Goal: Task Accomplishment & Management: Manage account settings

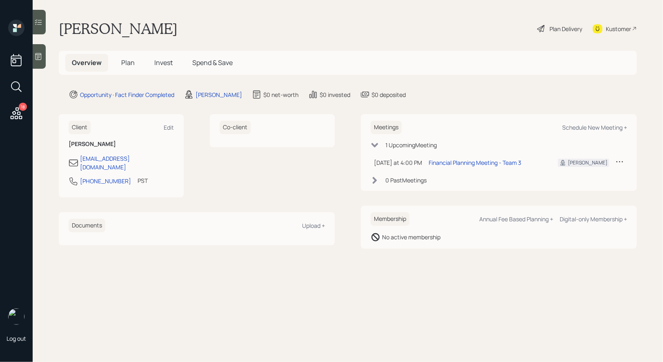
click at [563, 27] on div "Plan Delivery" at bounding box center [566, 29] width 33 height 9
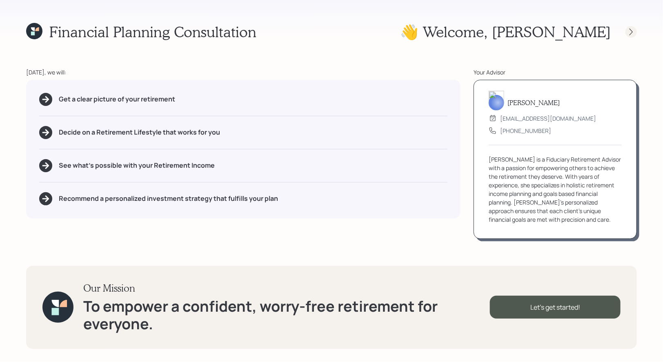
click at [634, 32] on icon at bounding box center [631, 32] width 8 height 8
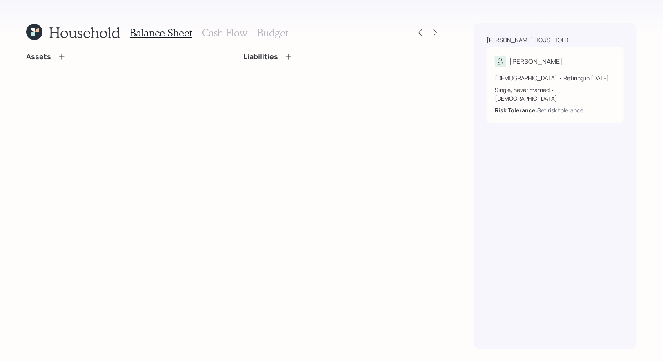
click at [63, 55] on icon at bounding box center [62, 57] width 8 height 8
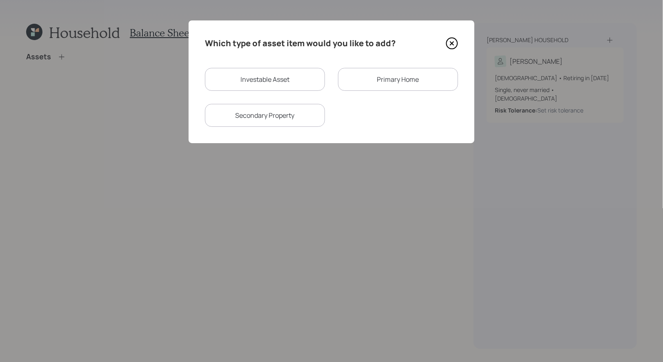
click at [270, 84] on div "Investable Asset" at bounding box center [265, 79] width 120 height 23
select select "taxable"
select select "balanced"
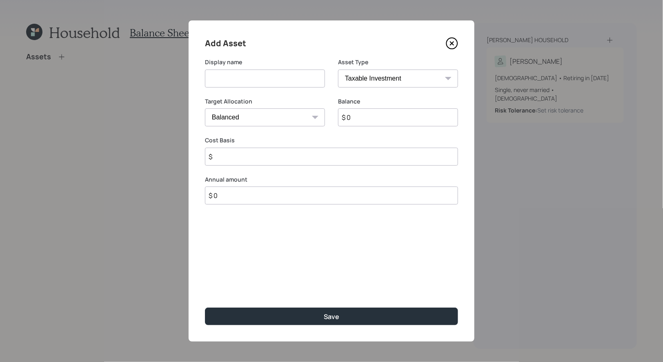
click at [268, 81] on input at bounding box center [265, 78] width 120 height 18
type input "IRA at Bank"
click at [369, 119] on input "$ 0" at bounding box center [398, 117] width 120 height 18
type input "$ 50,000"
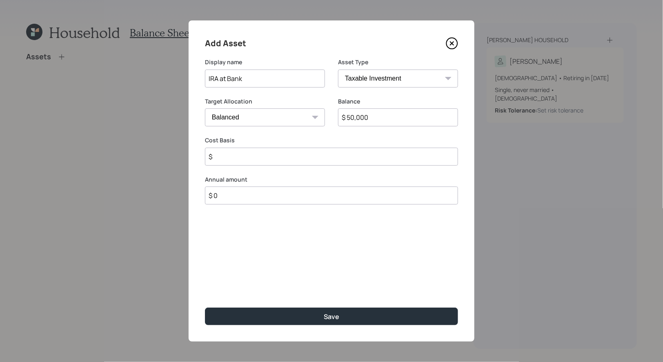
click at [300, 115] on select "Cash Conservative Balanced Aggressive" at bounding box center [265, 117] width 120 height 18
select select "uninvested"
click at [205, 108] on select "Cash Conservative Balanced Aggressive" at bounding box center [265, 117] width 120 height 18
click at [288, 152] on input "$" at bounding box center [331, 156] width 253 height 18
type input "$ 50,000"
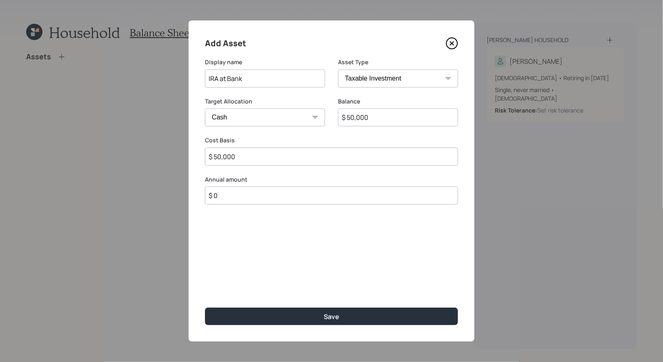
click at [413, 79] on select "SEP IRA IRA Roth IRA 401(k) Roth 401(k) 403(b) Roth 403(b) 457(b) Roth 457(b) H…" at bounding box center [398, 78] width 120 height 18
select select "ira"
click at [338, 69] on select "SEP IRA IRA Roth IRA 401(k) Roth 401(k) 403(b) Roth 403(b) 457(b) Roth 457(b) H…" at bounding box center [398, 78] width 120 height 18
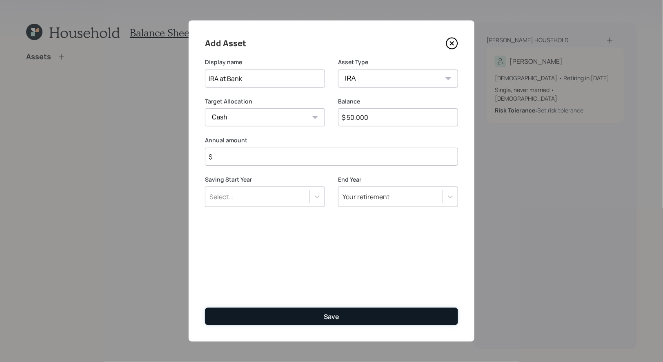
click at [335, 316] on div "Save" at bounding box center [332, 316] width 16 height 9
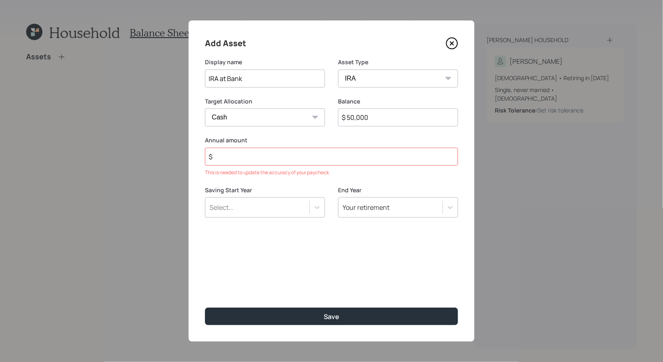
click at [270, 156] on input "$" at bounding box center [331, 156] width 253 height 18
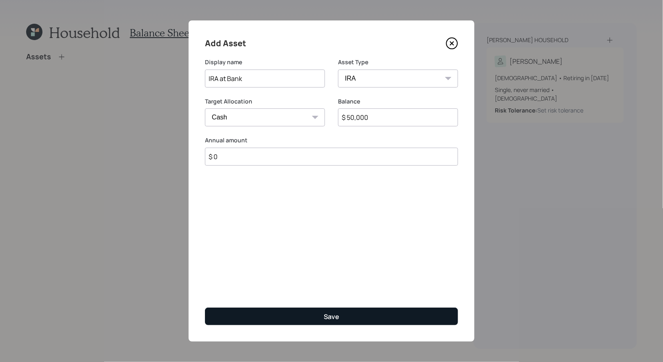
type input "$ 0"
click at [283, 314] on button "Save" at bounding box center [331, 316] width 253 height 18
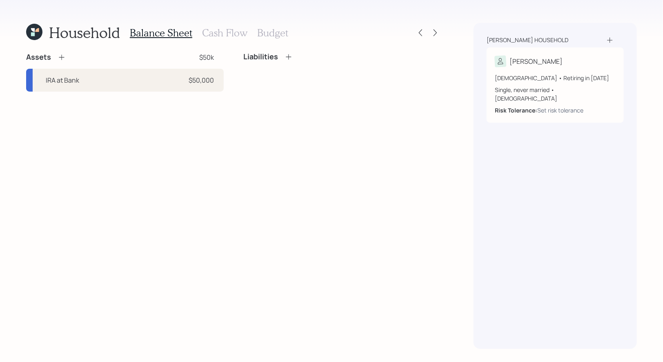
click at [33, 33] on icon at bounding box center [33, 34] width 4 height 4
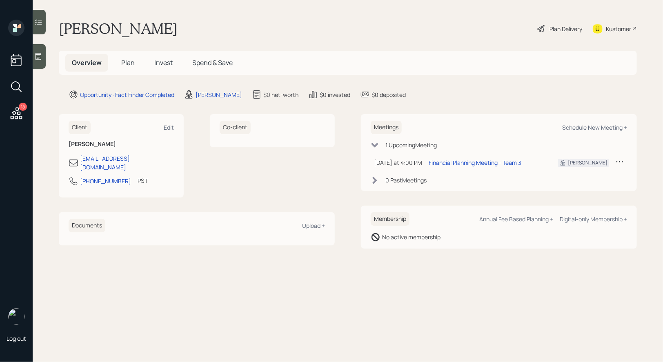
click at [38, 59] on icon at bounding box center [38, 56] width 8 height 8
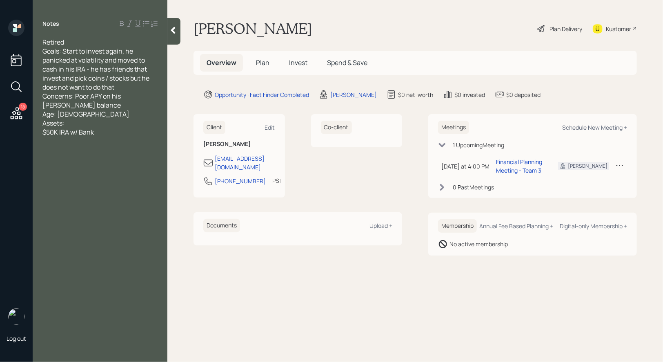
click at [257, 60] on span "Plan" at bounding box center [262, 62] width 13 height 9
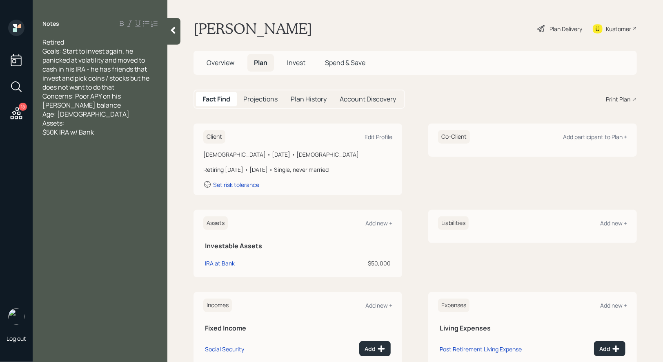
click at [547, 29] on div "Plan Delivery" at bounding box center [560, 29] width 47 height 18
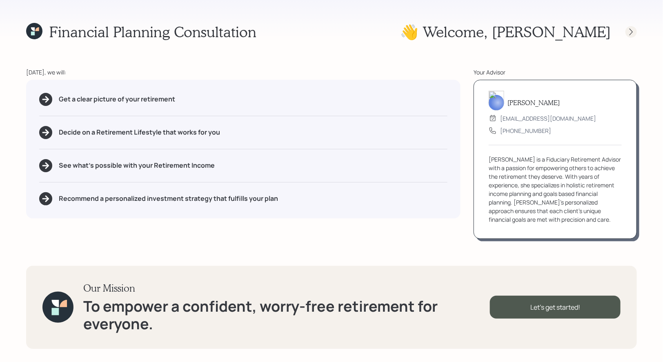
click at [631, 33] on icon at bounding box center [631, 32] width 8 height 8
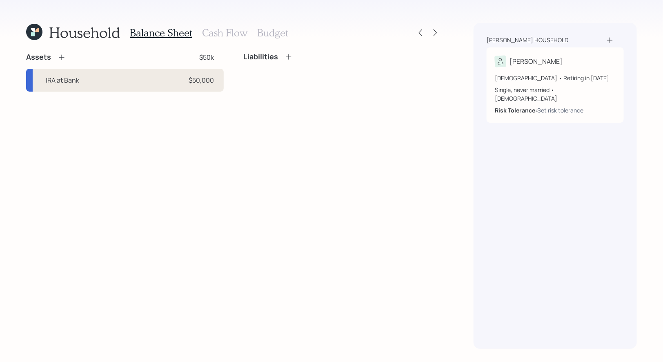
click at [135, 80] on div "IRA at Bank $50,000" at bounding box center [125, 80] width 198 height 23
select select "ira"
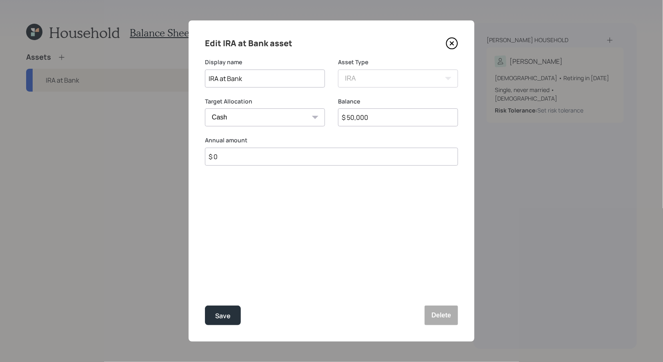
click at [403, 117] on input "$ 50,000" at bounding box center [398, 117] width 120 height 18
click at [446, 311] on button "Delete" at bounding box center [441, 315] width 33 height 20
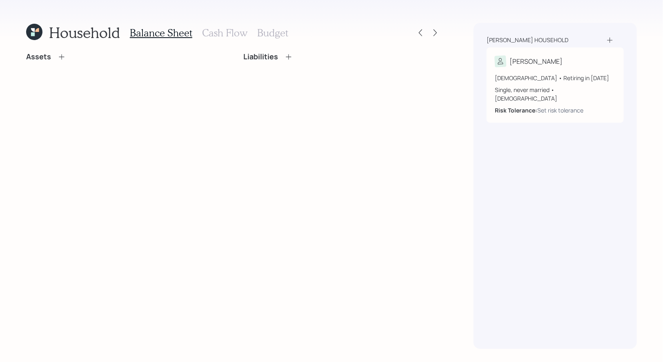
click at [61, 54] on icon at bounding box center [62, 57] width 8 height 8
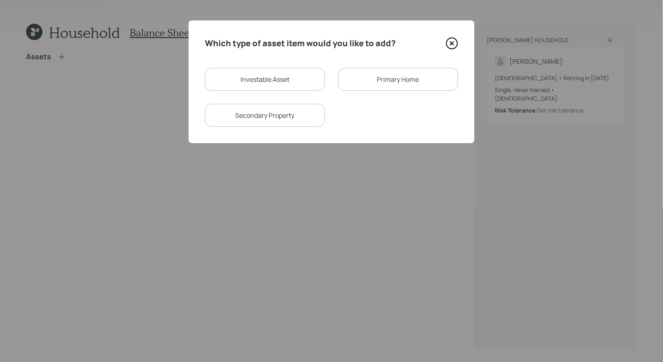
click at [246, 80] on div "Investable Asset" at bounding box center [265, 79] width 120 height 23
select select "taxable"
select select "balanced"
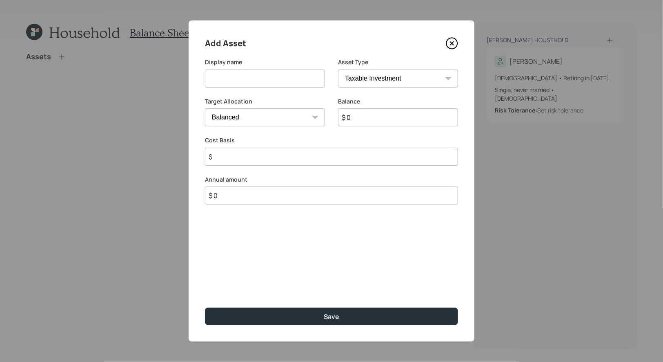
click at [254, 82] on input at bounding box center [265, 78] width 120 height 18
type input "[PERSON_NAME]"
click at [384, 75] on select "SEP IRA IRA Roth IRA 401(k) Roth 401(k) 403(b) Roth 403(b) 457(b) Roth 457(b) H…" at bounding box center [398, 78] width 120 height 18
select select "roth_ira"
click at [338, 69] on select "SEP IRA IRA Roth IRA 401(k) Roth 401(k) 403(b) Roth 403(b) 457(b) Roth 457(b) H…" at bounding box center [398, 78] width 120 height 18
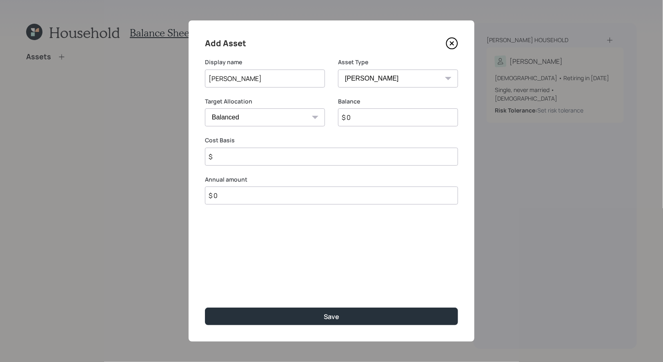
type input "$"
click at [367, 123] on input "$ 0" at bounding box center [398, 117] width 120 height 18
type input "$ 48,000"
click at [257, 122] on select "Cash Conservative Balanced Aggressive" at bounding box center [265, 117] width 120 height 18
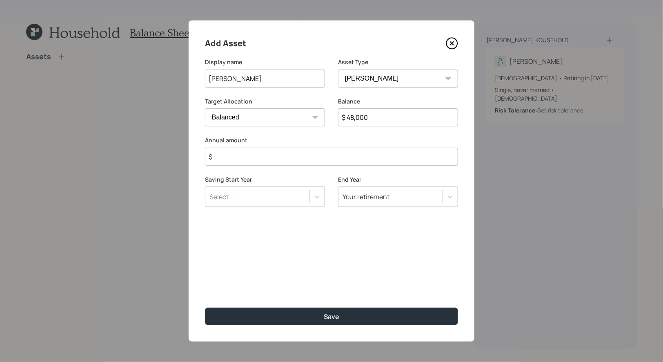
select select "uninvested"
click at [205, 108] on select "Cash Conservative Balanced Aggressive" at bounding box center [265, 117] width 120 height 18
click at [254, 163] on input "$" at bounding box center [331, 156] width 253 height 18
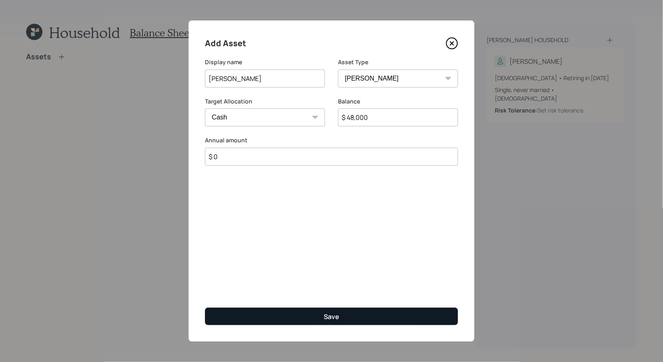
type input "$ 0"
click at [272, 315] on button "Save" at bounding box center [331, 316] width 253 height 18
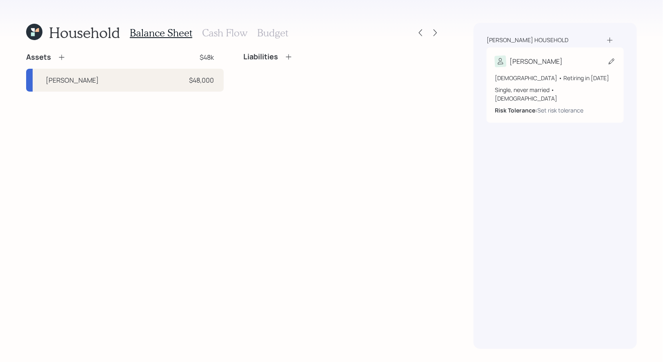
click at [615, 62] on icon at bounding box center [612, 61] width 8 height 8
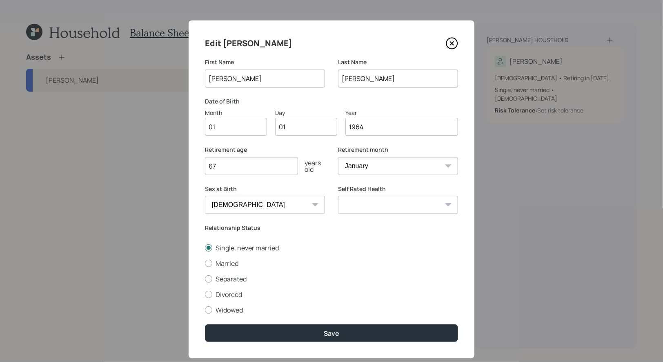
click at [251, 129] on input "01" at bounding box center [236, 127] width 62 height 18
type input "05"
type input "0"
type input "29"
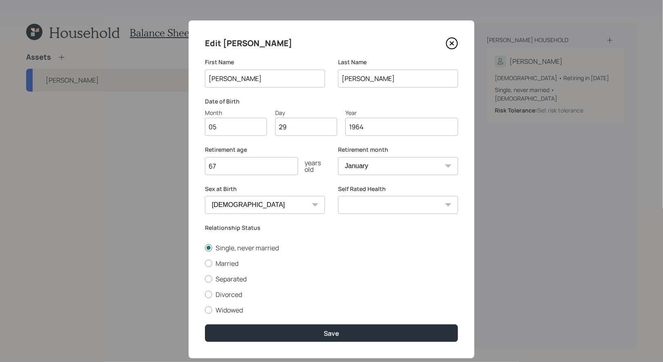
click at [227, 172] on input "67" at bounding box center [251, 166] width 93 height 18
type input "6"
type input "60"
click at [301, 276] on label "Separated" at bounding box center [331, 278] width 253 height 9
click at [205, 278] on input "Separated" at bounding box center [205, 278] width 0 height 0
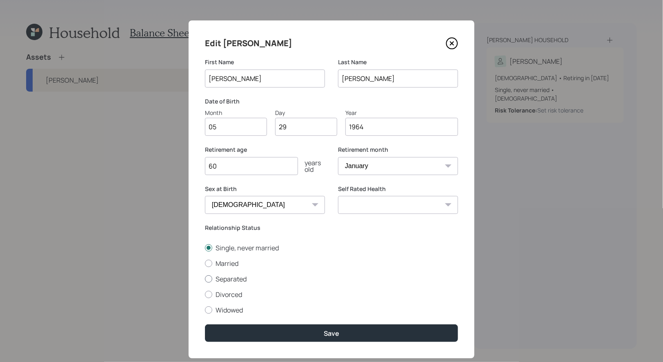
radio input "true"
click at [230, 264] on label "Married" at bounding box center [331, 263] width 253 height 9
click at [205, 263] on input "Married" at bounding box center [205, 263] width 0 height 0
radio input "true"
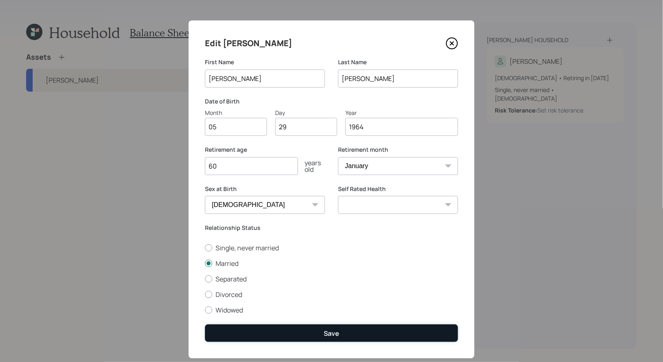
click at [291, 329] on button "Save" at bounding box center [331, 333] width 253 height 18
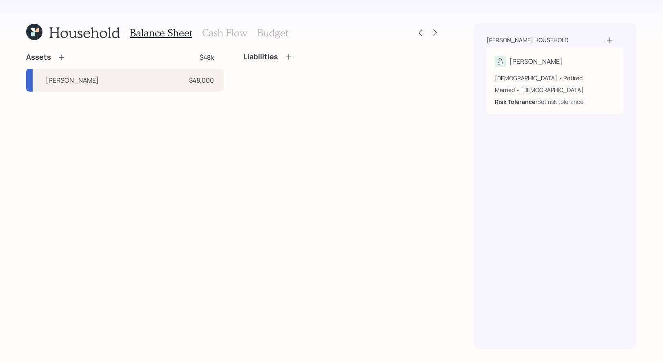
click at [226, 34] on h3 "Cash Flow" at bounding box center [224, 33] width 45 height 12
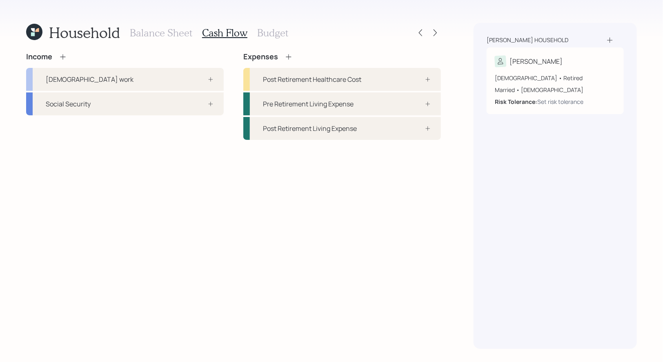
click at [63, 53] on icon at bounding box center [63, 57] width 8 height 8
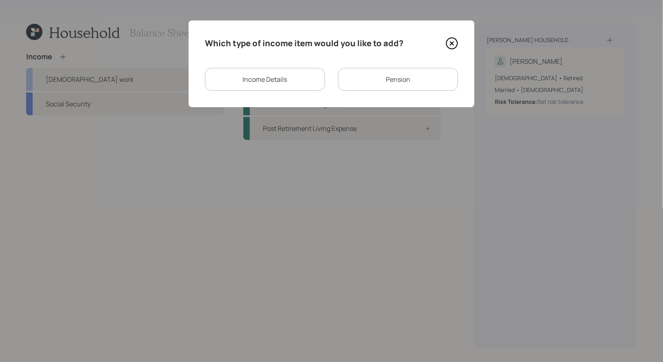
click at [290, 76] on div "Income Details" at bounding box center [265, 79] width 120 height 23
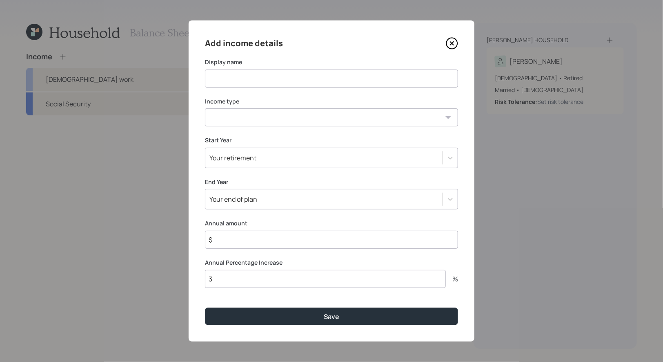
click at [453, 41] on icon at bounding box center [452, 43] width 12 height 12
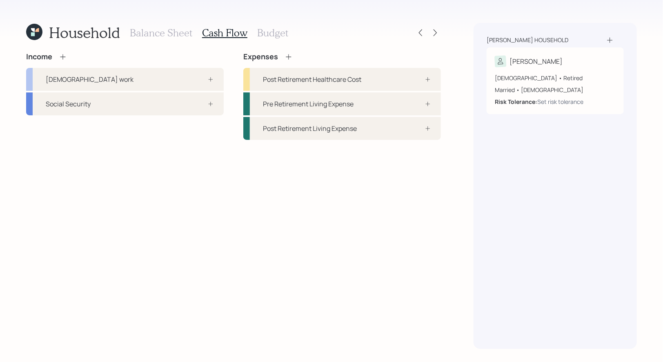
click at [63, 57] on icon at bounding box center [62, 56] width 5 height 5
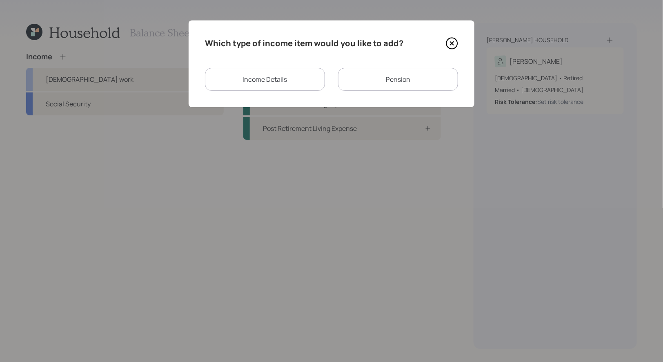
click at [401, 76] on div "Pension" at bounding box center [398, 79] width 120 height 23
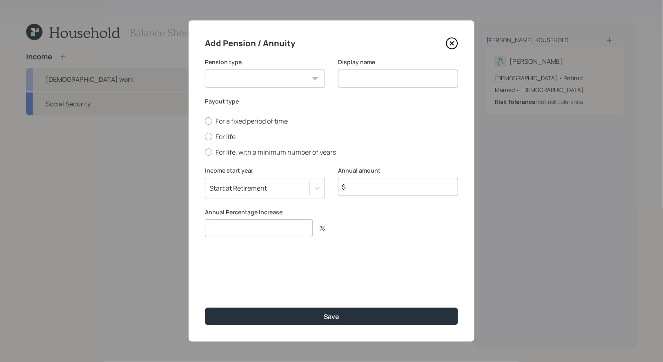
click at [305, 78] on select "Pension Annuity" at bounding box center [265, 78] width 120 height 18
select select "pension"
click at [205, 69] on select "Pension Annuity" at bounding box center [265, 78] width 120 height 18
click at [383, 78] on input at bounding box center [398, 78] width 120 height 18
type input "Pension"
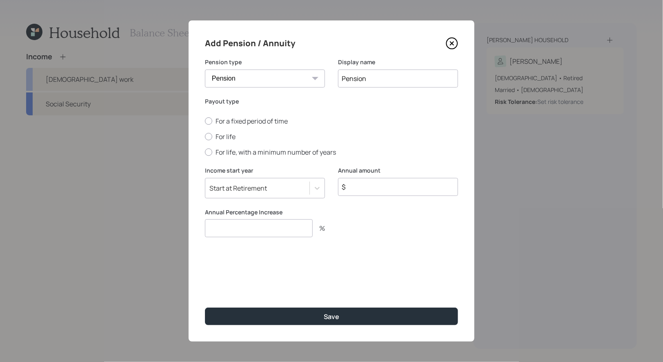
click at [379, 189] on input "$" at bounding box center [398, 187] width 120 height 18
type input "$ 31,044"
click at [211, 136] on div at bounding box center [208, 136] width 7 height 7
click at [205, 136] on input "For life" at bounding box center [205, 136] width 0 height 0
radio input "true"
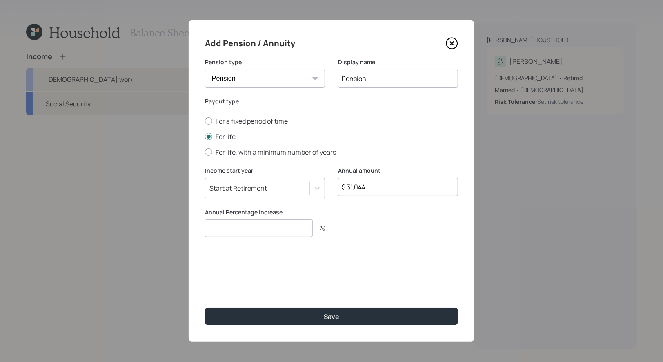
click at [225, 228] on input "number" at bounding box center [259, 228] width 108 height 18
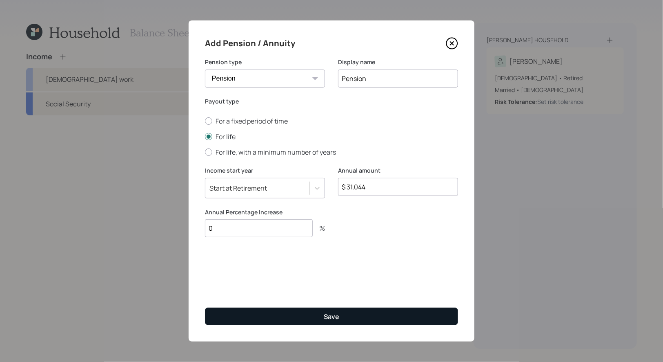
type input "0"
click at [246, 320] on button "Save" at bounding box center [331, 316] width 253 height 18
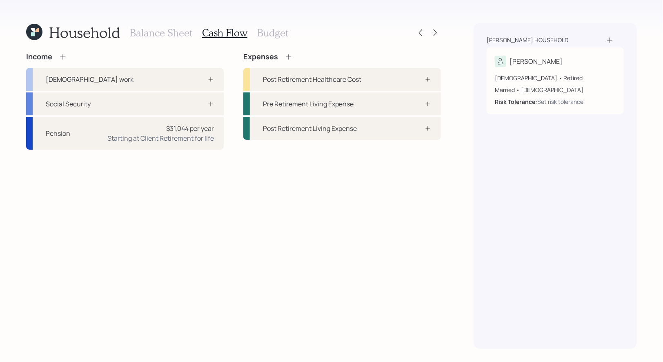
click at [61, 57] on icon at bounding box center [63, 57] width 8 height 8
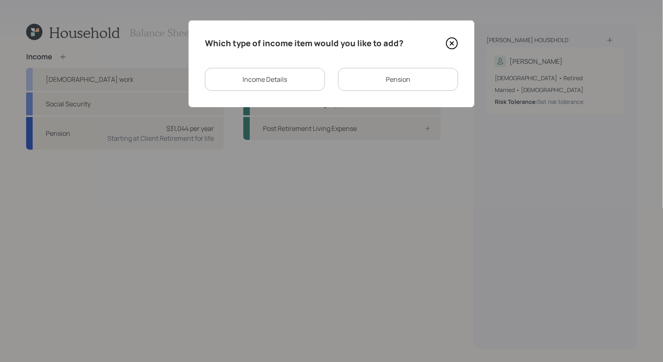
click at [270, 81] on div "Income Details" at bounding box center [265, 79] width 120 height 23
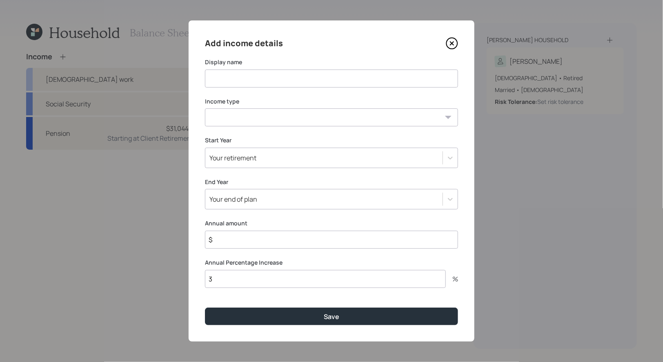
click at [276, 83] on input at bounding box center [331, 78] width 253 height 18
type input "SSDI"
click at [279, 123] on select "Full-time work Part-time work Self employment Other" at bounding box center [331, 117] width 253 height 18
select select "other"
click at [205, 108] on select "Full-time work Part-time work Self employment Other" at bounding box center [331, 117] width 253 height 18
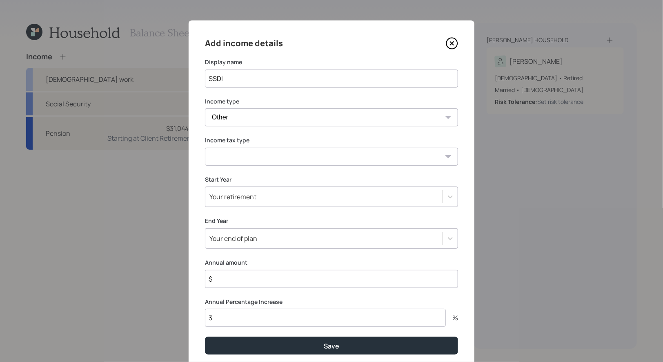
click at [271, 159] on select "Tax-free Earned Self Employment Alimony Royalties Pension / Annuity Interest Di…" at bounding box center [331, 156] width 253 height 18
select select "social_security"
click at [205, 147] on select "Tax-free Earned Self Employment Alimony Royalties Pension / Annuity Interest Di…" at bounding box center [331, 156] width 253 height 18
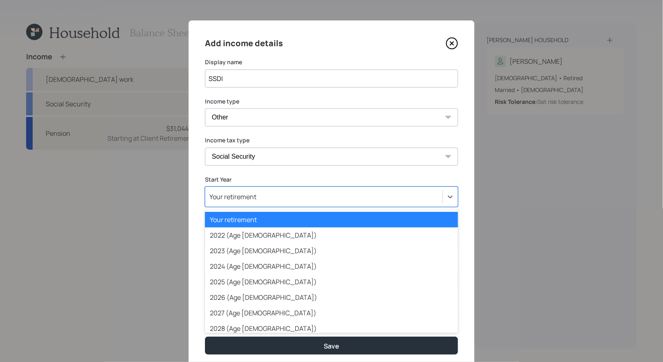
click at [285, 199] on div "Your retirement" at bounding box center [323, 197] width 237 height 14
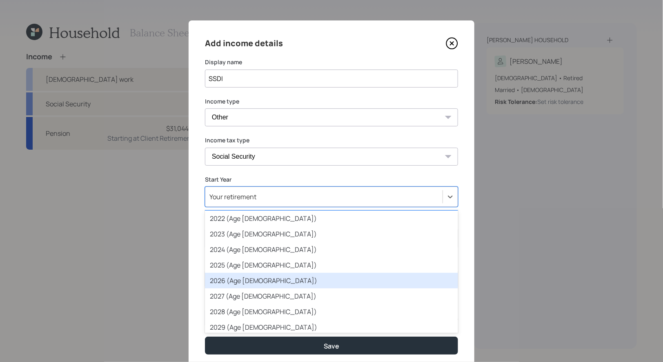
scroll to position [23, 0]
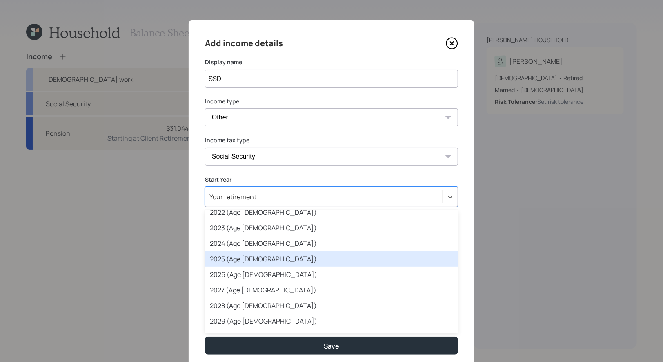
click at [277, 260] on div "2025 (Age 61)" at bounding box center [331, 259] width 253 height 16
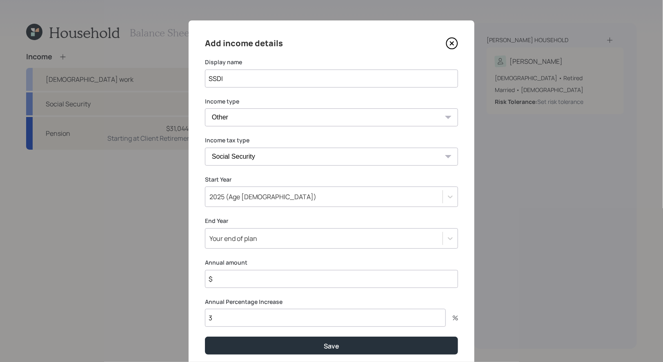
click at [233, 277] on input "$" at bounding box center [331, 279] width 253 height 18
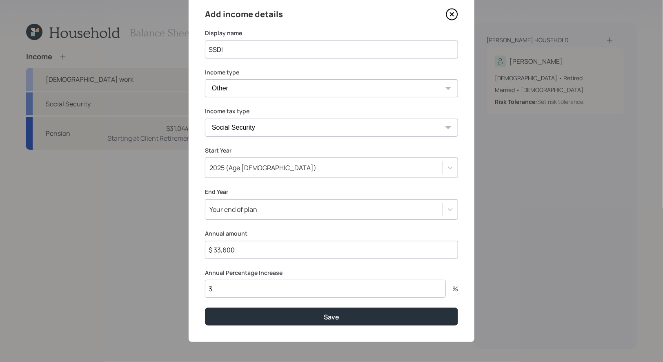
type input "$ 33,600"
click at [246, 291] on input "3" at bounding box center [325, 288] width 241 height 18
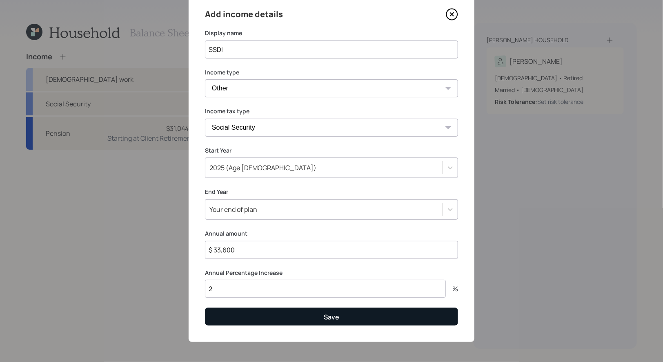
type input "2"
click at [281, 318] on button "Save" at bounding box center [331, 316] width 253 height 18
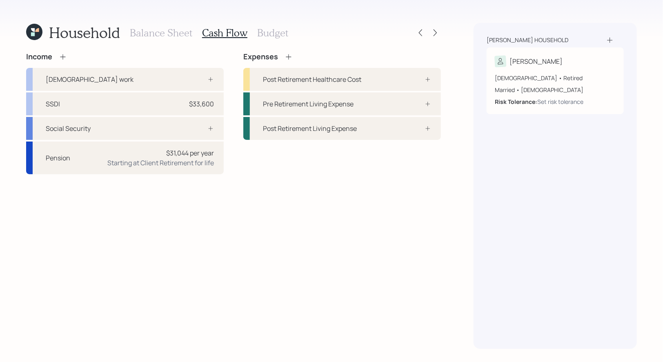
click at [159, 33] on h3 "Balance Sheet" at bounding box center [161, 33] width 63 height 12
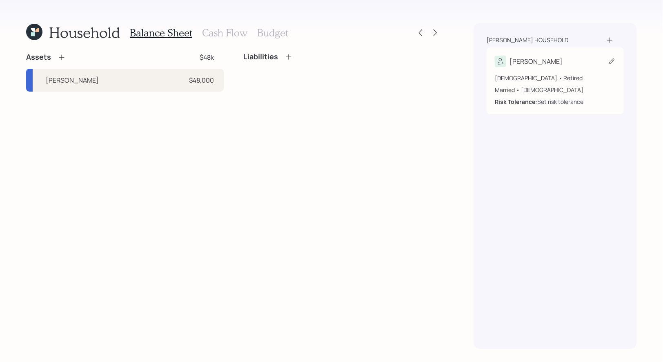
click at [565, 102] on div "Set risk tolerance" at bounding box center [561, 101] width 46 height 9
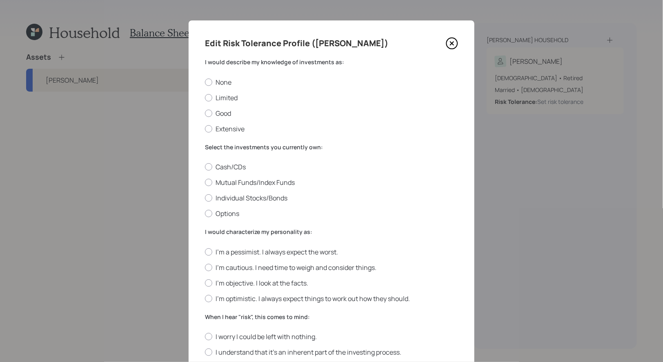
click at [451, 42] on icon at bounding box center [452, 43] width 12 height 12
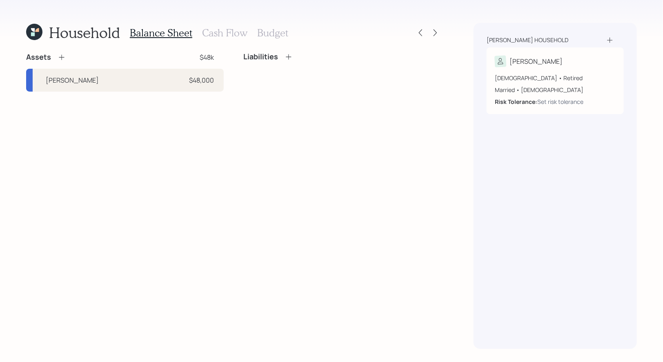
click at [288, 58] on icon at bounding box center [289, 57] width 8 height 8
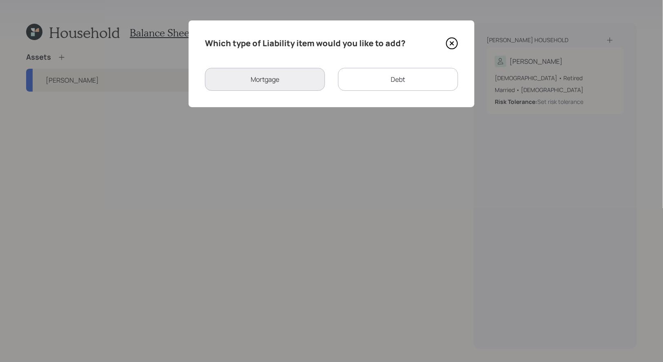
click at [451, 42] on icon at bounding box center [452, 43] width 12 height 12
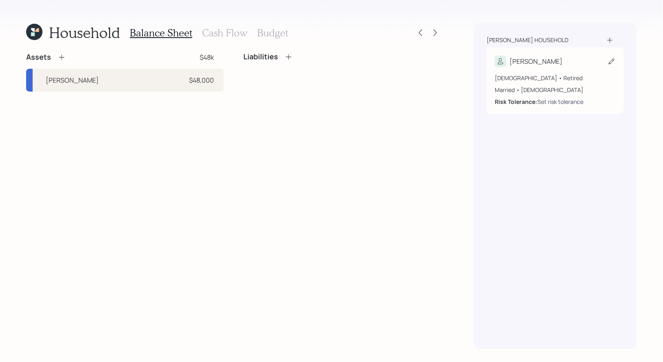
click at [578, 102] on div "Set risk tolerance" at bounding box center [561, 101] width 46 height 9
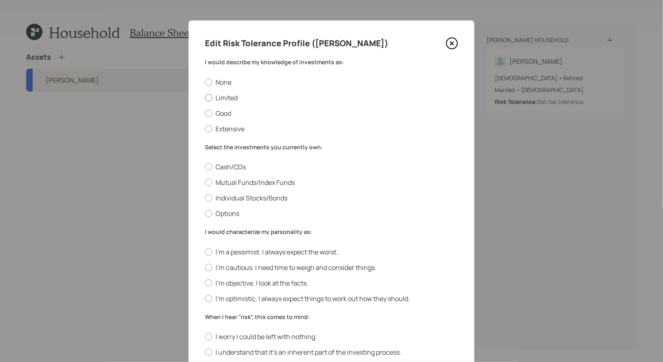
click at [210, 97] on div at bounding box center [208, 97] width 7 height 7
click at [205, 97] on input "Limited" at bounding box center [205, 97] width 0 height 0
radio input "true"
click at [209, 199] on div at bounding box center [208, 197] width 7 height 7
click at [205, 198] on input "Individual Stocks/Bonds" at bounding box center [205, 198] width 0 height 0
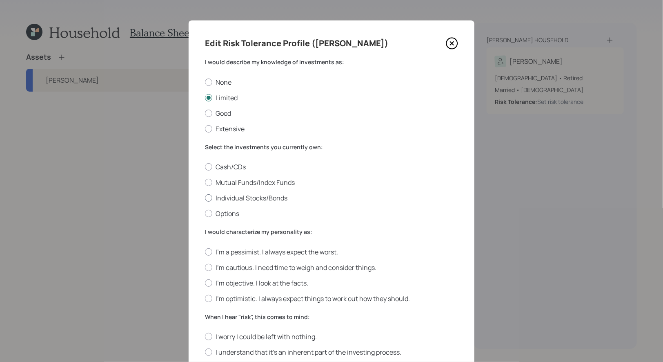
radio input "true"
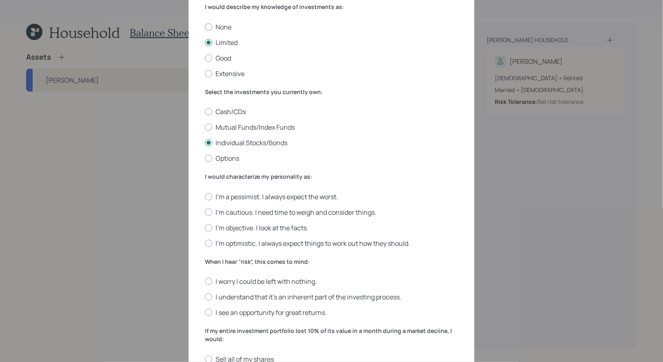
scroll to position [70, 0]
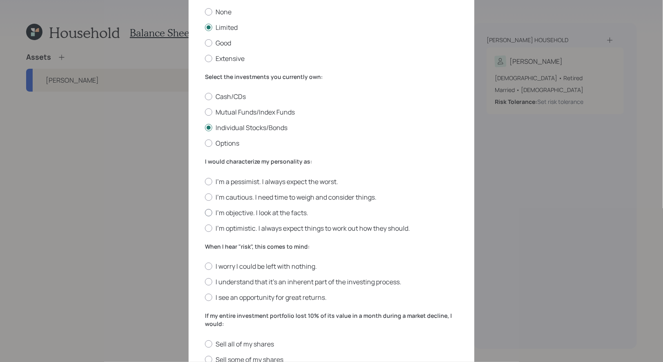
click at [211, 214] on div at bounding box center [208, 212] width 7 height 7
click at [205, 212] on input "I'm objective. I look at the facts." at bounding box center [205, 212] width 0 height 0
radio input "true"
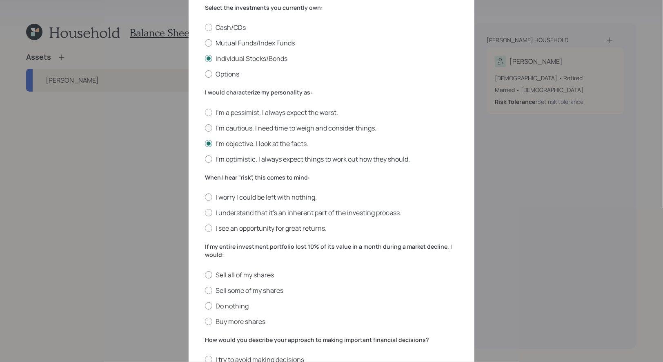
scroll to position [156, 0]
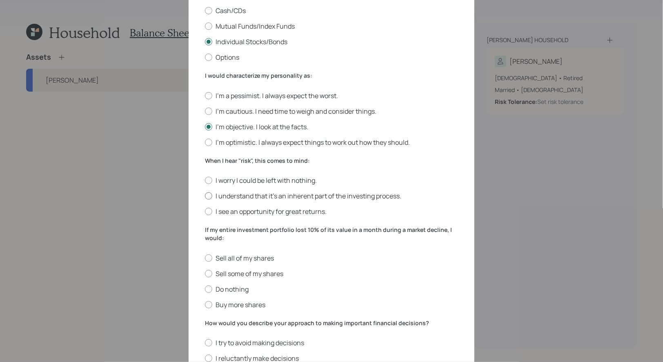
click at [209, 198] on div at bounding box center [208, 195] width 7 height 7
click at [205, 196] on input "I understand that it’s an inherent part of the investing process." at bounding box center [205, 196] width 0 height 0
radio input "true"
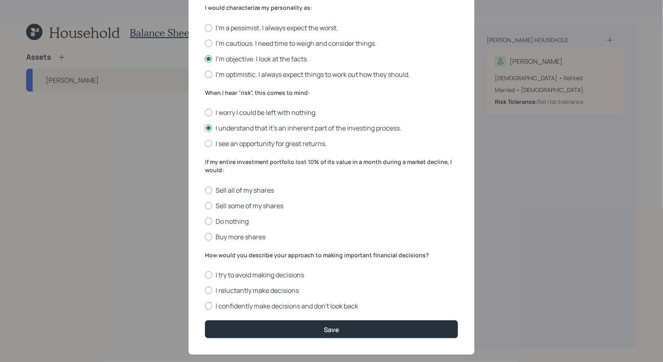
scroll to position [238, 0]
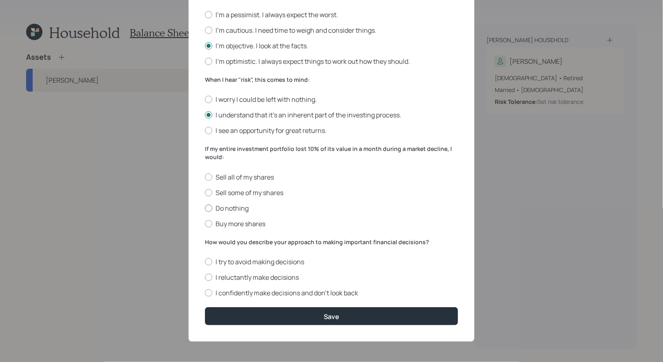
click at [208, 208] on div at bounding box center [208, 207] width 7 height 7
click at [205, 208] on input "Do nothing" at bounding box center [205, 208] width 0 height 0
radio input "true"
click at [210, 294] on div at bounding box center [208, 292] width 7 height 7
click at [205, 293] on input "I confidently make decisions and don’t look back" at bounding box center [205, 292] width 0 height 0
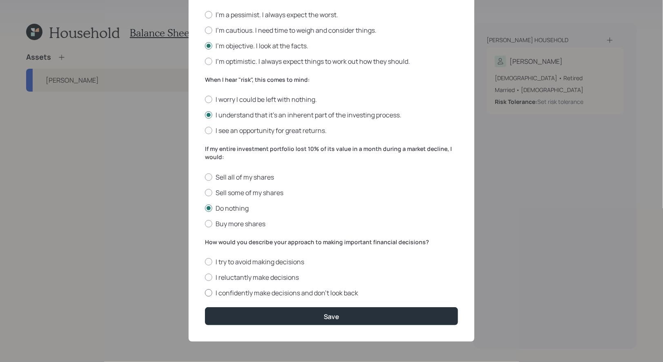
radio input "true"
click at [208, 223] on div at bounding box center [208, 223] width 7 height 7
click at [205, 223] on input "Buy more shares" at bounding box center [205, 223] width 0 height 0
radio input "true"
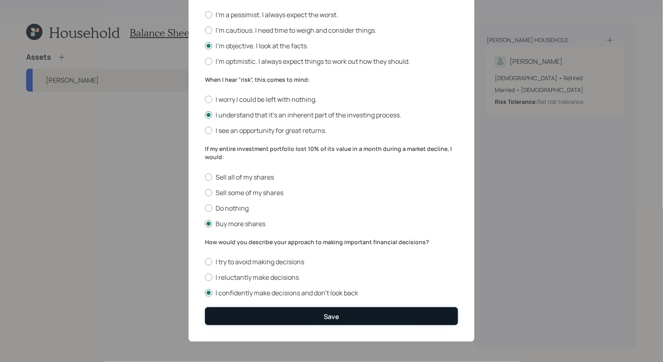
click at [254, 311] on button "Save" at bounding box center [331, 316] width 253 height 18
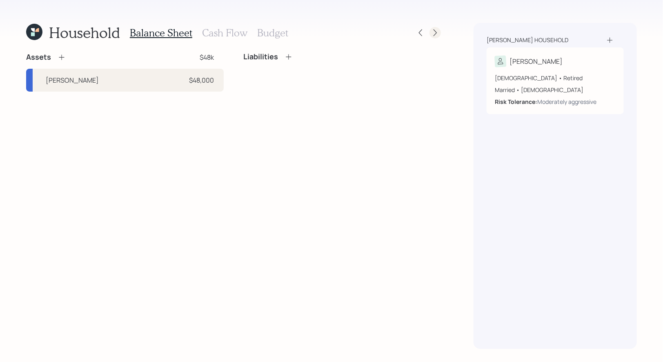
click at [435, 32] on icon at bounding box center [435, 33] width 8 height 8
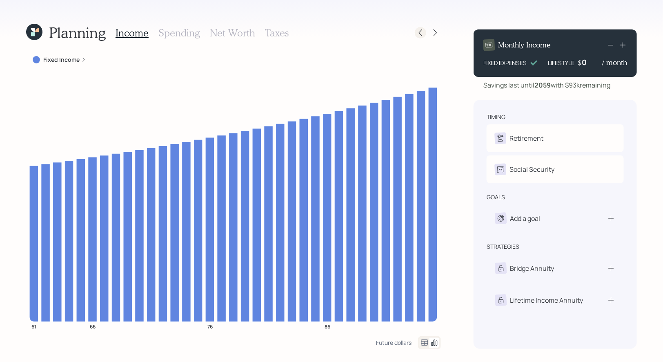
click at [422, 33] on icon at bounding box center [421, 33] width 8 height 8
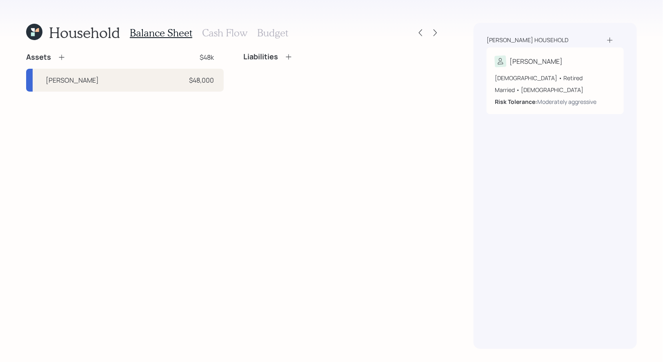
click at [276, 31] on h3 "Budget" at bounding box center [272, 33] width 31 height 12
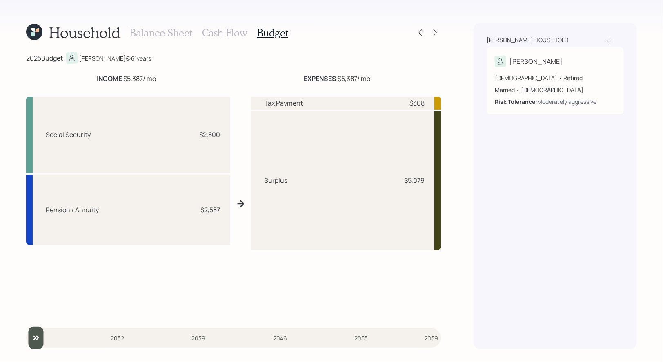
click at [221, 34] on h3 "Cash Flow" at bounding box center [224, 33] width 45 height 12
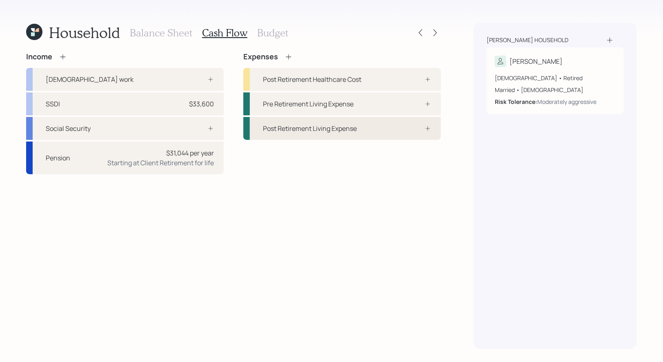
click at [285, 124] on div "Post Retirement Living Expense" at bounding box center [310, 128] width 94 height 10
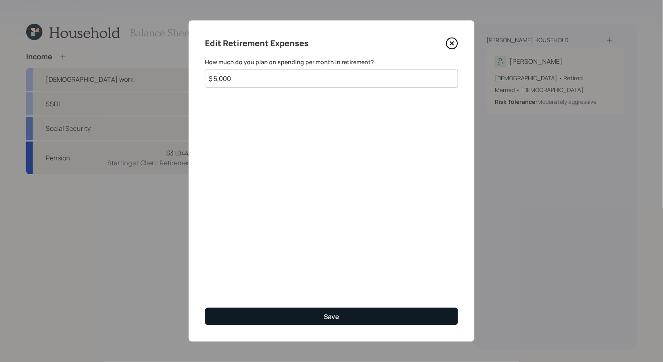
type input "$ 5,000"
click at [321, 317] on button "Save" at bounding box center [331, 316] width 253 height 18
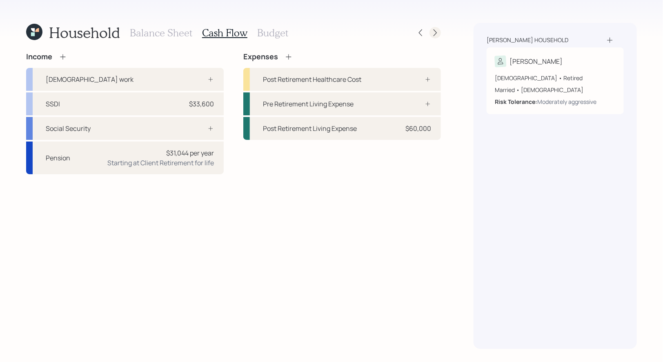
click at [436, 32] on icon at bounding box center [435, 33] width 8 height 8
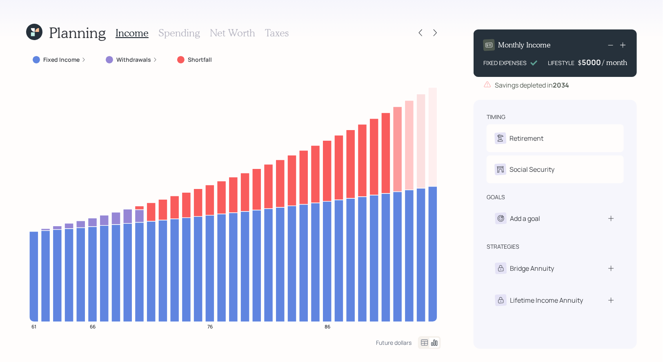
click at [587, 62] on div "5000" at bounding box center [592, 62] width 20 height 10
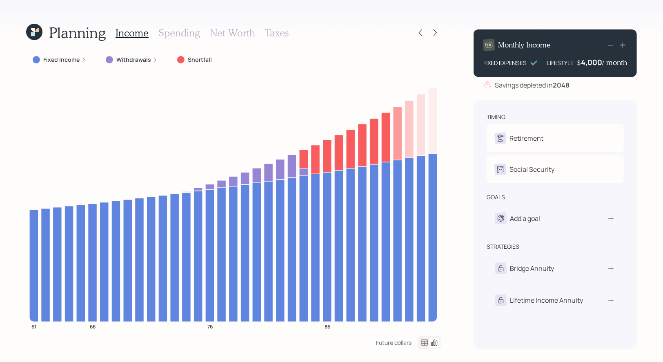
click at [172, 33] on h3 "Spending" at bounding box center [180, 33] width 42 height 12
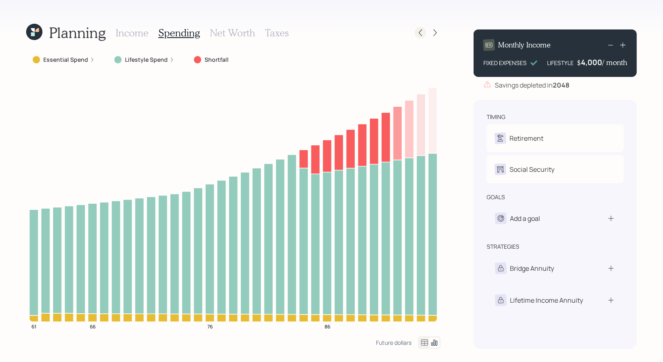
click at [421, 31] on icon at bounding box center [420, 32] width 3 height 7
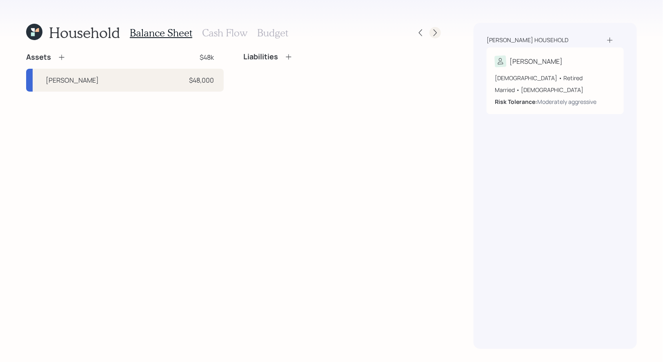
click at [435, 31] on icon at bounding box center [435, 33] width 8 height 8
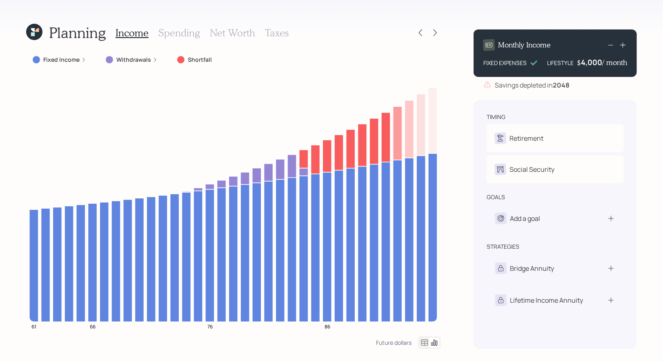
click at [586, 65] on div "4,000" at bounding box center [591, 62] width 21 height 10
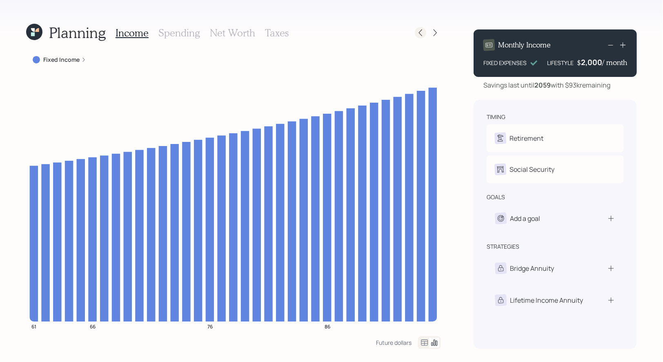
click at [424, 34] on icon at bounding box center [421, 33] width 8 height 8
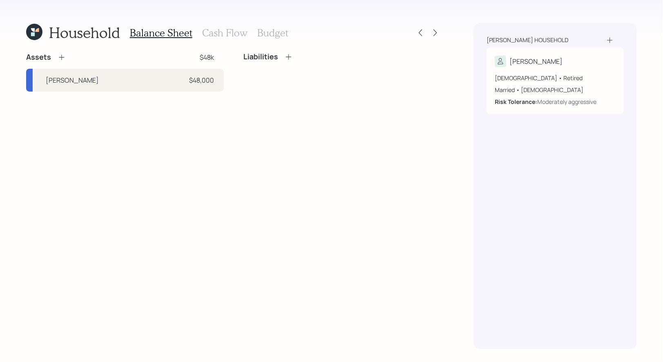
click at [36, 30] on icon at bounding box center [37, 30] width 4 height 4
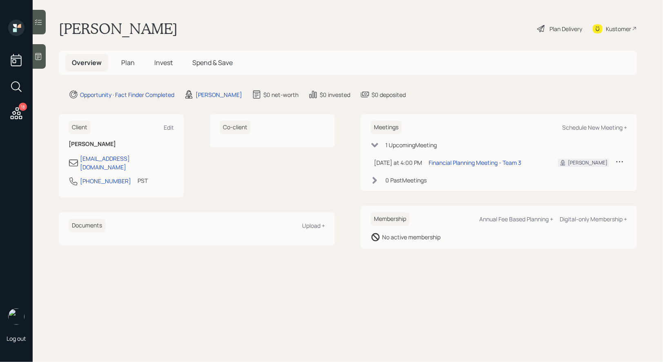
click at [129, 61] on span "Plan" at bounding box center [127, 62] width 13 height 9
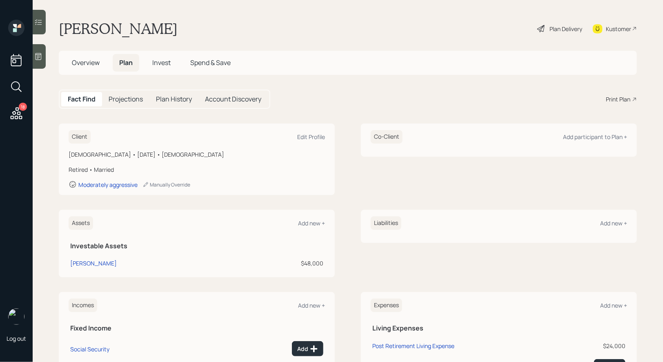
click at [620, 98] on div "Print Plan" at bounding box center [618, 99] width 25 height 9
click at [163, 58] on span "Invest" at bounding box center [161, 62] width 18 height 9
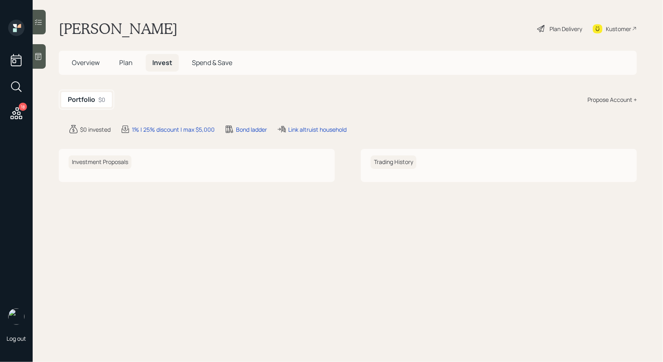
click at [618, 96] on div "Propose Account +" at bounding box center [612, 99] width 49 height 9
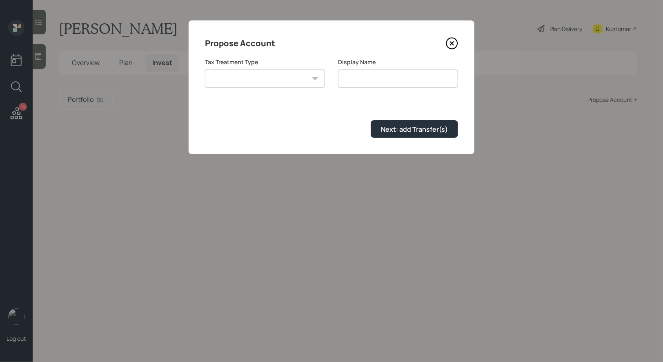
click at [254, 78] on select "Roth Taxable Traditional" at bounding box center [265, 78] width 120 height 18
select select "roth"
click at [205, 69] on select "Roth Taxable Traditional" at bounding box center [265, 78] width 120 height 18
click at [398, 80] on input "Roth" at bounding box center [398, 78] width 120 height 18
type input "[PERSON_NAME]"
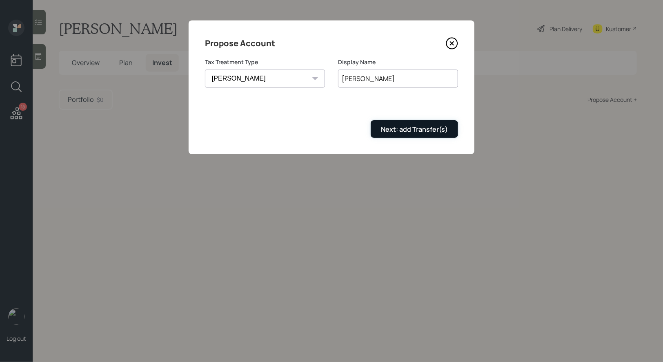
click at [410, 132] on div "Next: add Transfer(s)" at bounding box center [414, 129] width 67 height 9
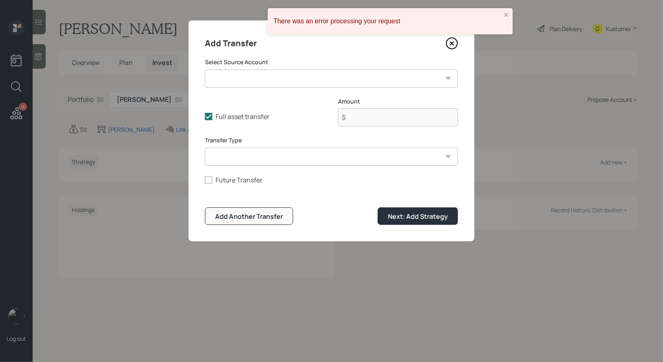
click at [279, 75] on select "Roth IRA ($48,000 | Roth IRA)" at bounding box center [331, 78] width 253 height 18
click at [453, 42] on icon at bounding box center [452, 43] width 3 height 3
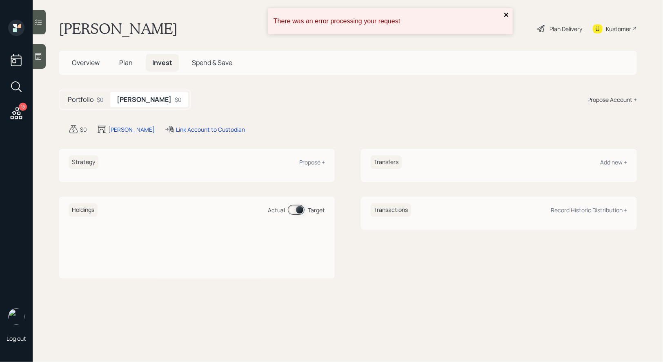
click at [505, 13] on icon "close" at bounding box center [507, 14] width 6 height 7
click at [317, 161] on div "Propose +" at bounding box center [312, 162] width 26 height 8
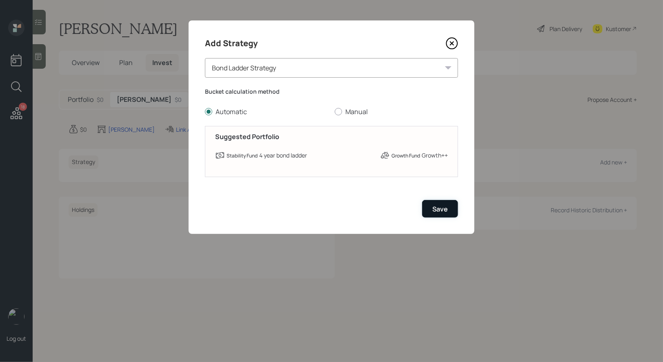
click at [438, 210] on div "Save" at bounding box center [441, 208] width 16 height 9
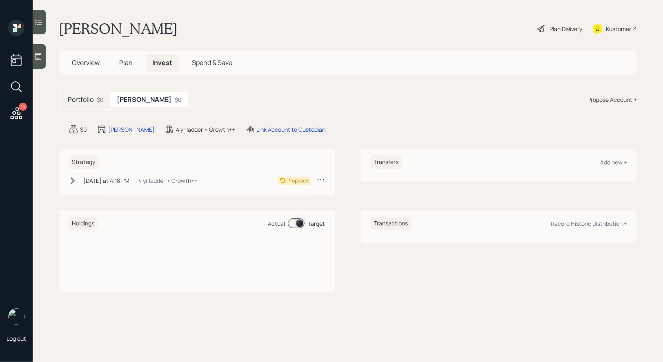
click at [74, 180] on icon at bounding box center [73, 180] width 4 height 7
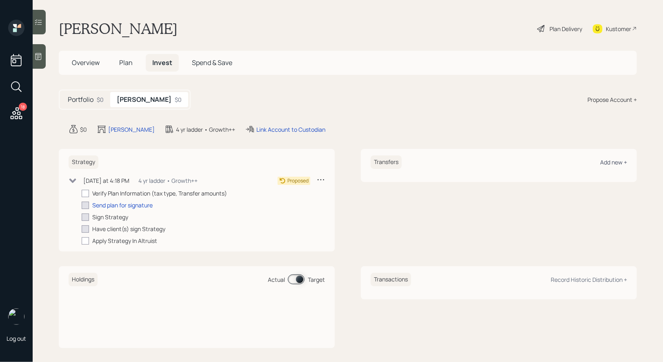
click at [618, 161] on div "Add new +" at bounding box center [614, 162] width 27 height 8
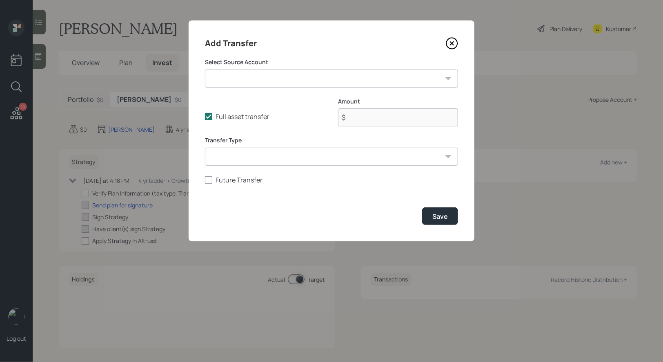
click at [333, 75] on select "Roth IRA ($48,000 | Roth IRA)" at bounding box center [331, 78] width 253 height 18
select select "367c60f9-121e-4543-988f-c46e32784a58"
click at [205, 69] on select "Roth IRA ($48,000 | Roth IRA)" at bounding box center [331, 78] width 253 height 18
type input "$ 48,000"
click at [305, 158] on select "ACAT Transfer Non ACAT Transfer Capitalize Rollover Rollover Deposit" at bounding box center [331, 156] width 253 height 18
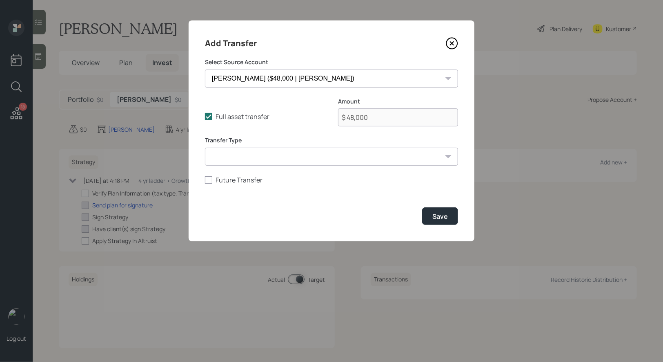
select select "acat_transfer"
click at [205, 147] on select "ACAT Transfer Non ACAT Transfer Capitalize Rollover Rollover Deposit" at bounding box center [331, 156] width 253 height 18
click at [447, 210] on button "Save" at bounding box center [440, 216] width 36 height 18
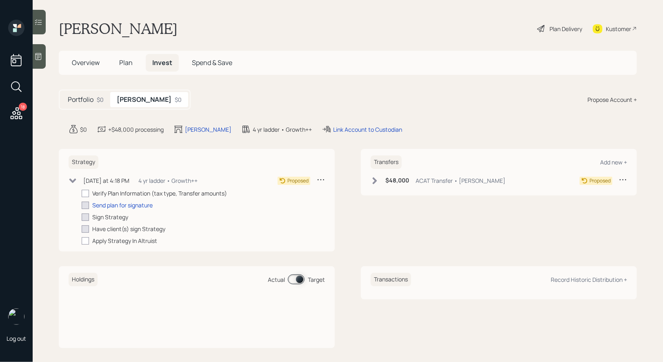
click at [373, 183] on icon at bounding box center [375, 180] width 4 height 7
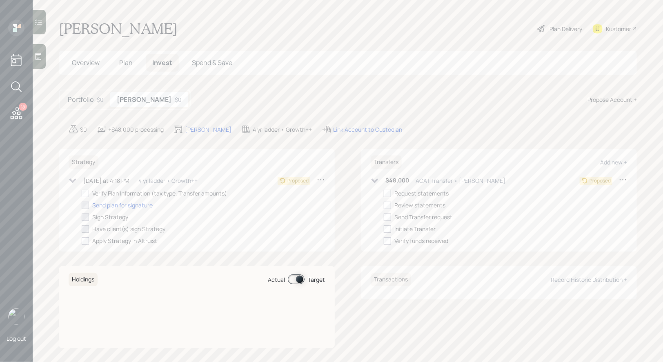
click at [388, 194] on div at bounding box center [387, 193] width 7 height 7
click at [384, 193] on input "checkbox" at bounding box center [384, 193] width 0 height 0
checkbox input "true"
click at [125, 65] on span "Plan" at bounding box center [125, 62] width 13 height 9
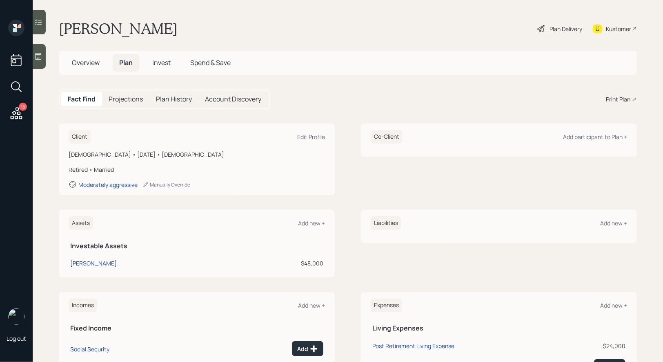
click at [625, 99] on div "Print Plan" at bounding box center [618, 99] width 25 height 9
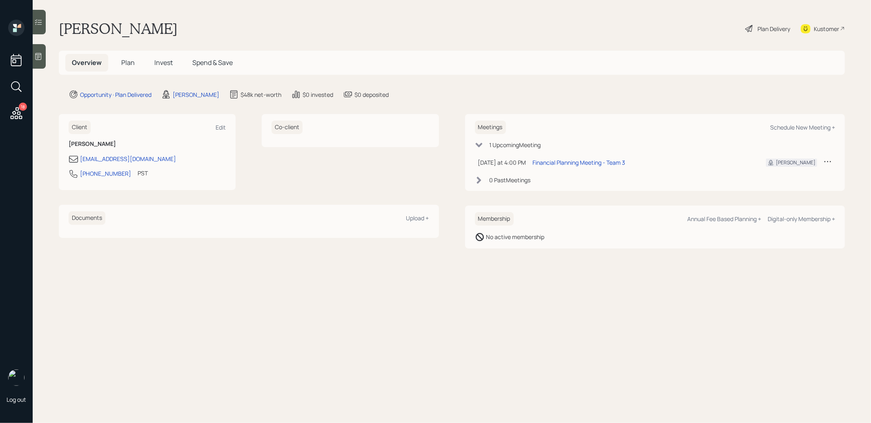
click at [750, 26] on icon at bounding box center [749, 28] width 7 height 7
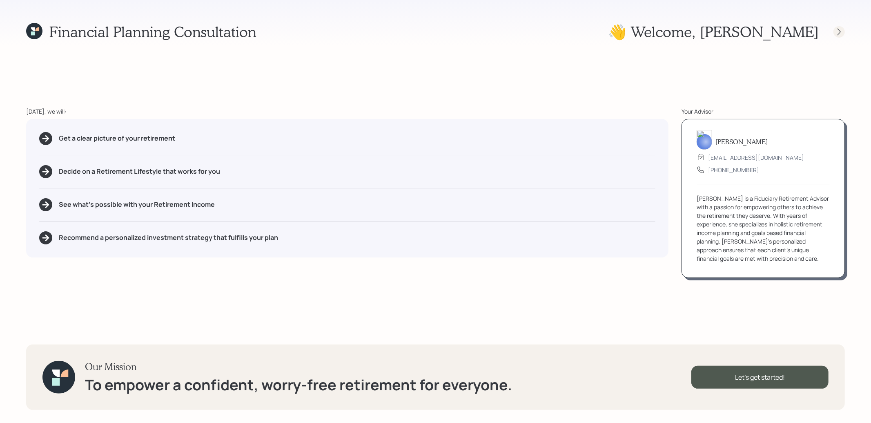
click at [839, 26] on div at bounding box center [839, 31] width 11 height 11
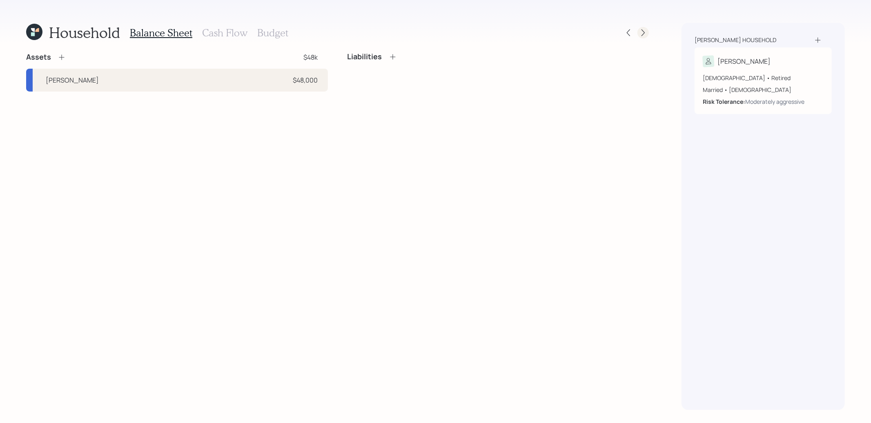
click at [643, 33] on icon at bounding box center [643, 33] width 8 height 8
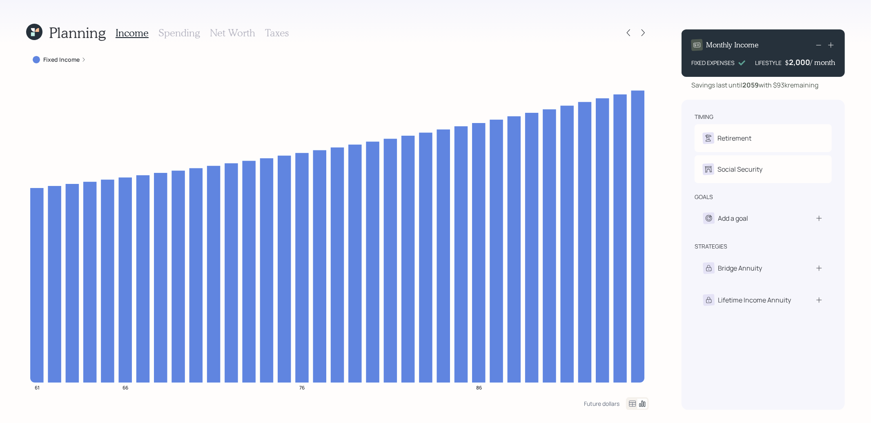
click at [643, 33] on icon at bounding box center [643, 33] width 8 height 8
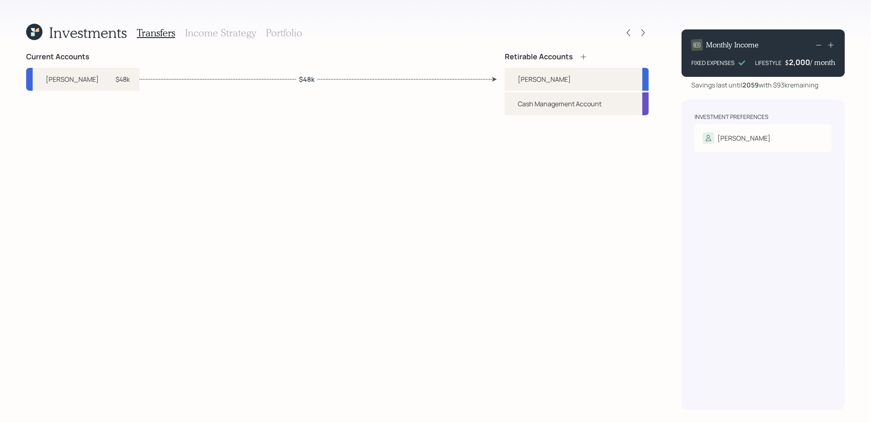
click at [643, 33] on icon at bounding box center [643, 33] width 8 height 8
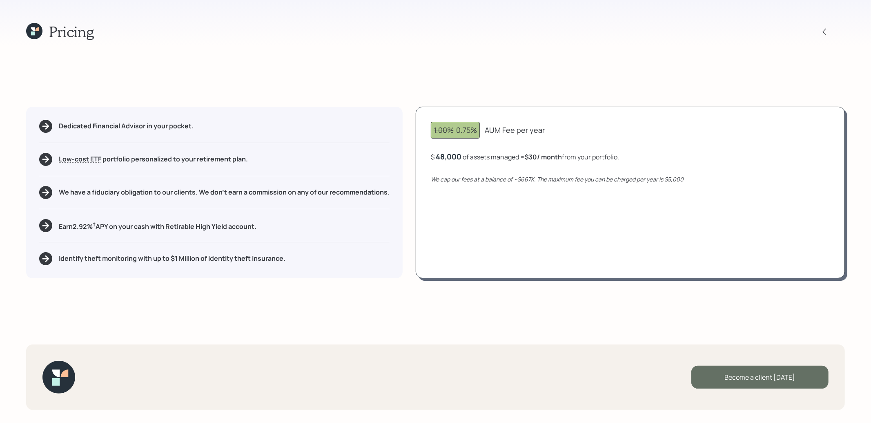
click at [762, 378] on div "Become a client today" at bounding box center [760, 377] width 137 height 23
click at [740, 377] on div "Go to Altruist" at bounding box center [760, 377] width 137 height 23
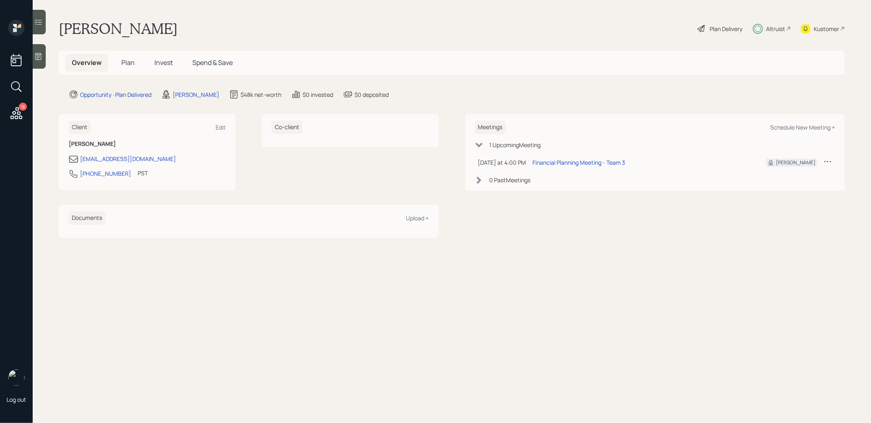
click at [125, 60] on span "Plan" at bounding box center [127, 62] width 13 height 9
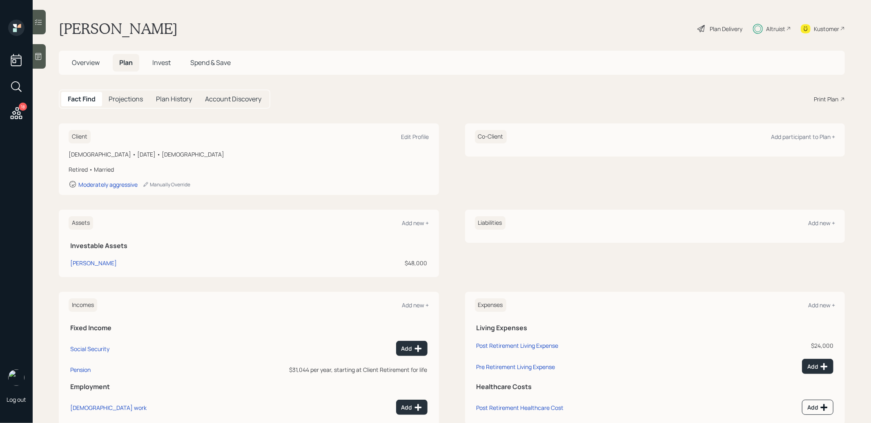
click at [161, 59] on span "Invest" at bounding box center [161, 62] width 18 height 9
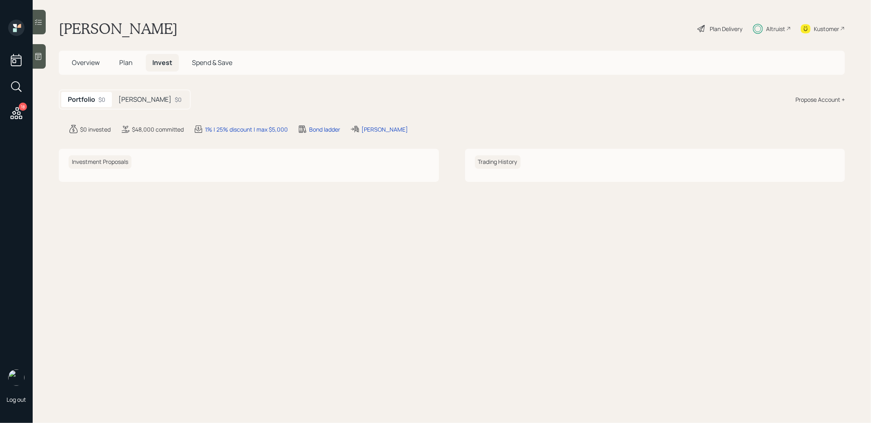
click at [144, 96] on h5 "[PERSON_NAME]" at bounding box center [144, 100] width 53 height 8
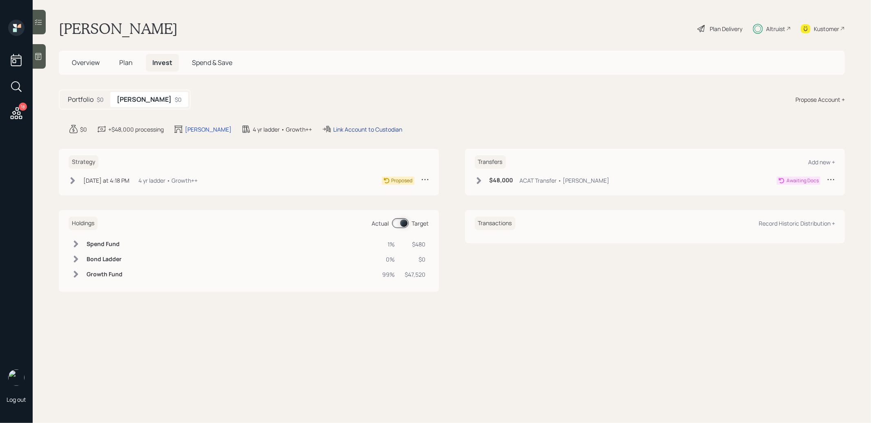
click at [358, 126] on div "Link Account to Custodian" at bounding box center [367, 129] width 69 height 9
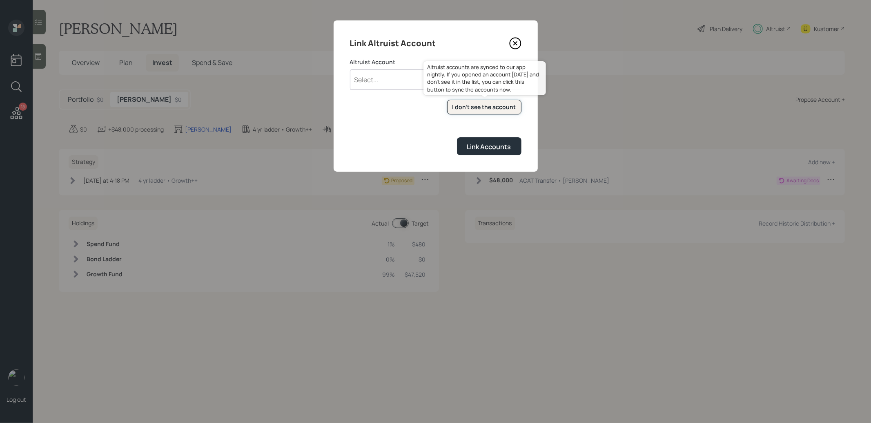
click at [474, 106] on div "I don't see the account" at bounding box center [485, 107] width 64 height 8
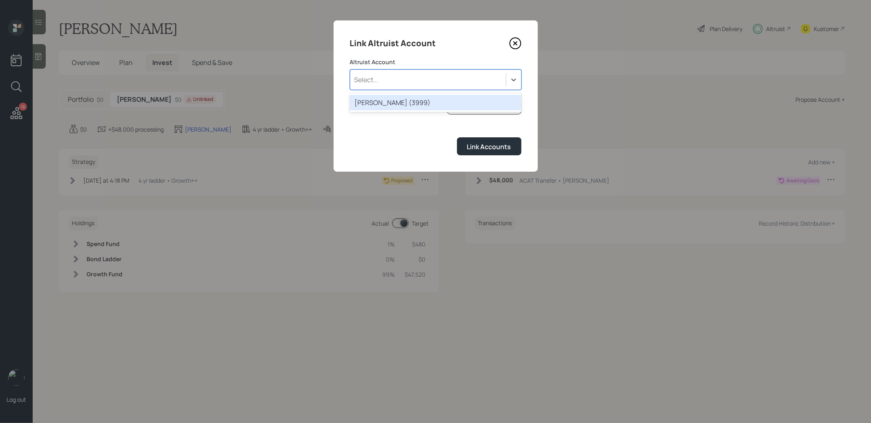
click at [402, 76] on div "Select..." at bounding box center [429, 80] width 156 height 14
click at [402, 98] on div "[PERSON_NAME] (3999)" at bounding box center [436, 103] width 172 height 16
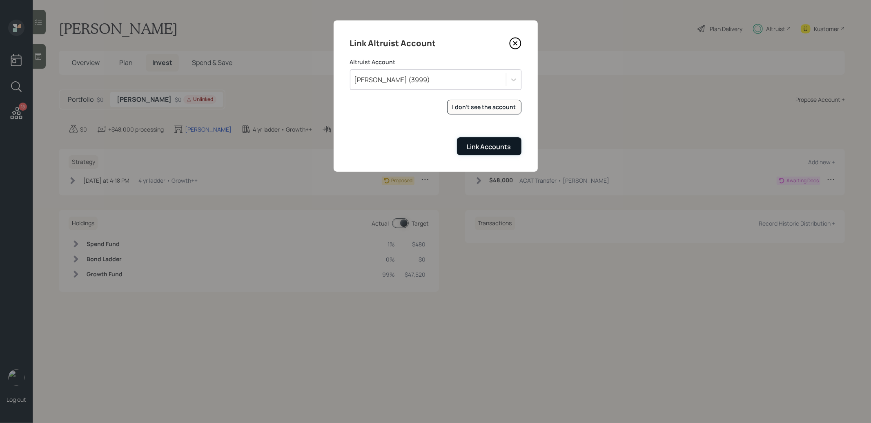
click at [479, 143] on div "Link Accounts" at bounding box center [489, 146] width 44 height 9
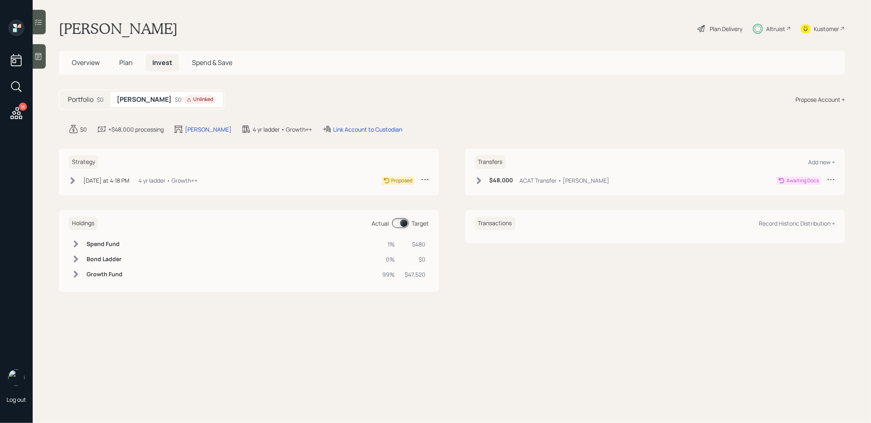
click at [83, 63] on span "Overview" at bounding box center [86, 62] width 28 height 9
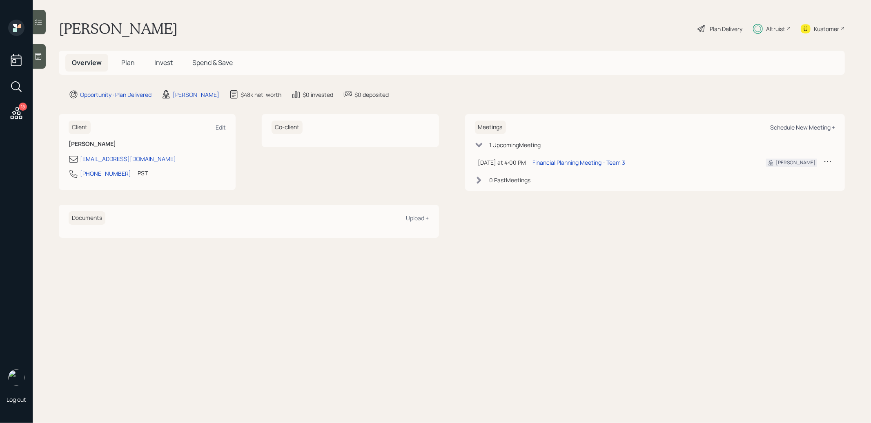
click at [819, 125] on div "Schedule New Meeting +" at bounding box center [802, 127] width 65 height 8
select select "8b79112e-3cfb-44f9-89e7-15267fe946c1"
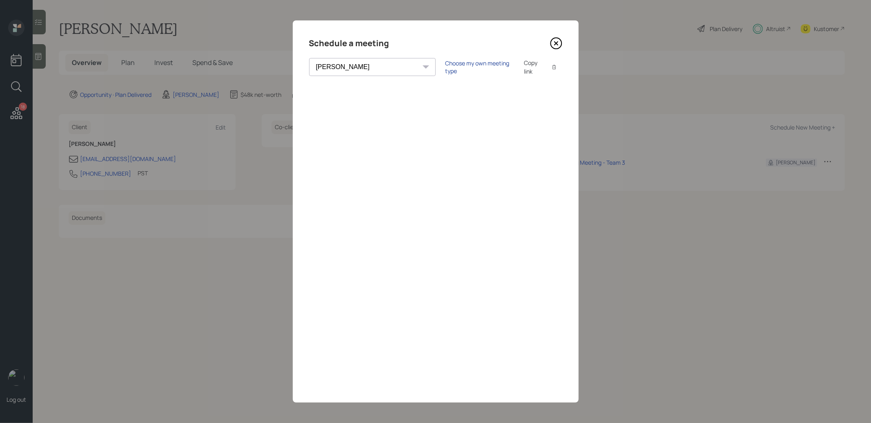
click at [446, 65] on div "Choose my own meeting type" at bounding box center [480, 67] width 69 height 16
click at [557, 42] on icon at bounding box center [555, 43] width 3 height 3
